Goal: Find specific page/section: Find specific page/section

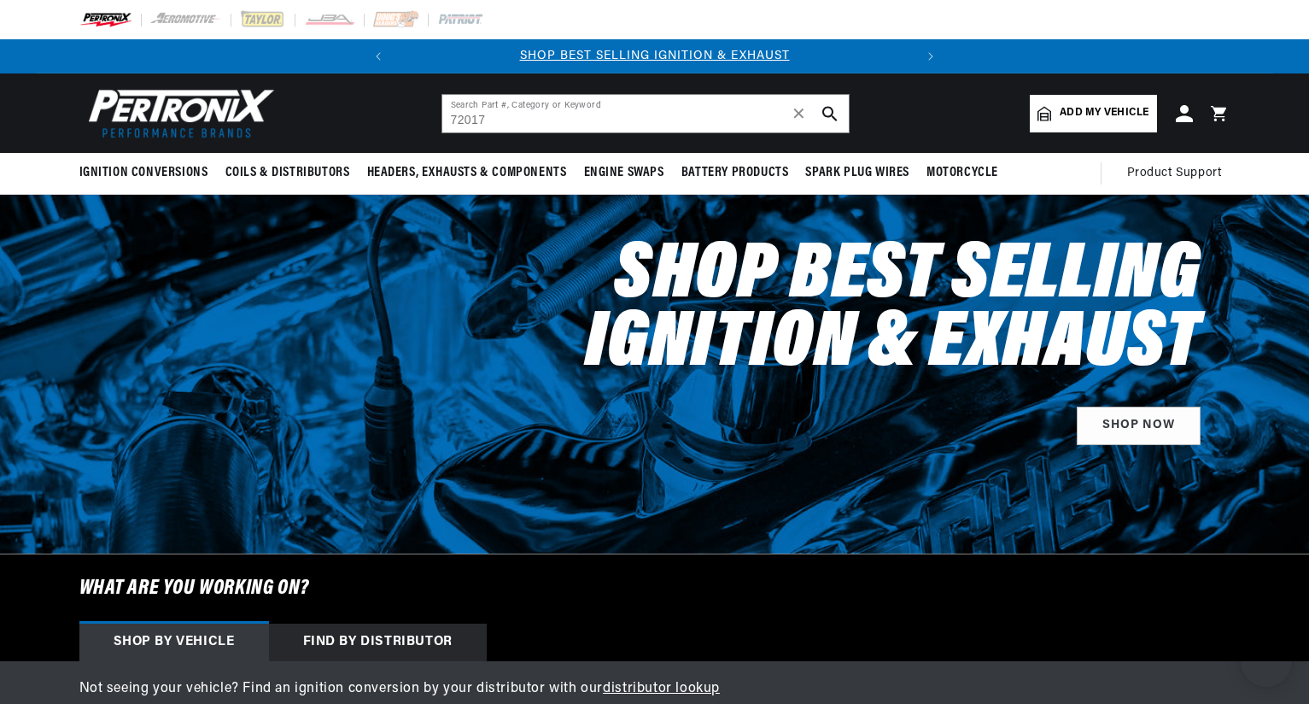
type input "72017"
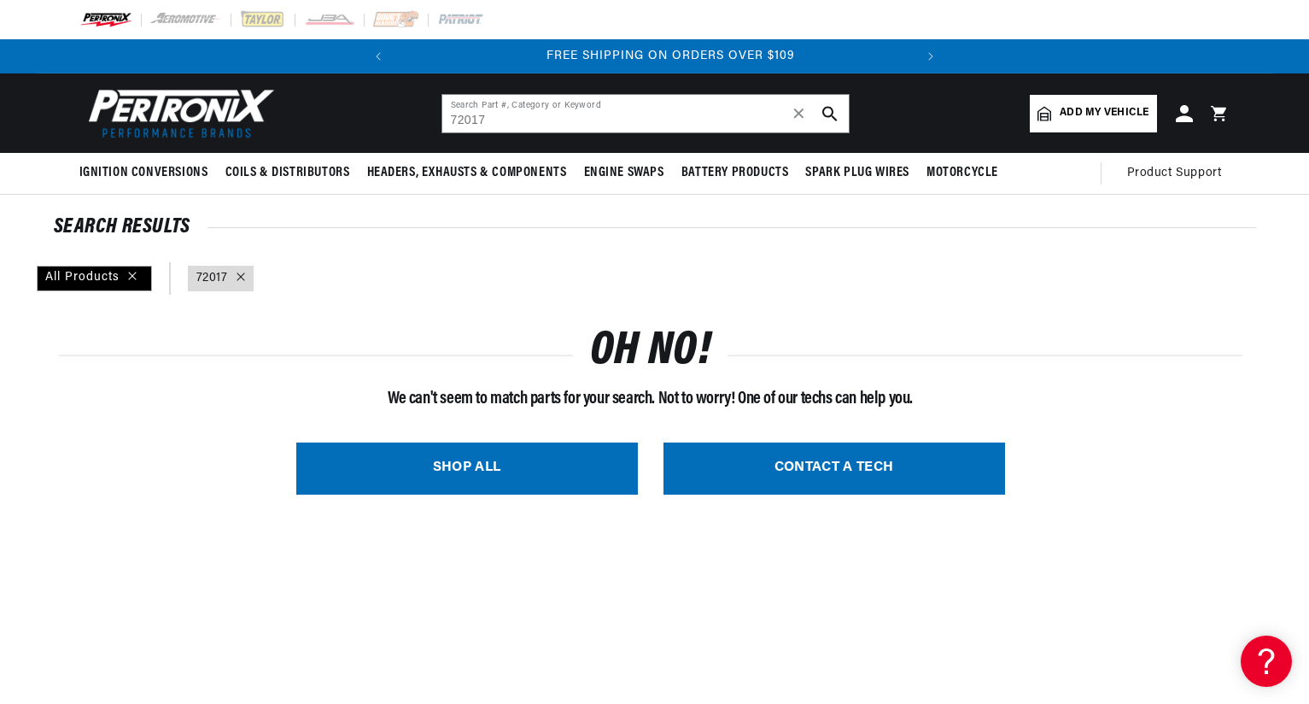
scroll to position [0, 518]
click at [189, 102] on img at bounding box center [177, 113] width 196 height 59
